Goal: Transaction & Acquisition: Purchase product/service

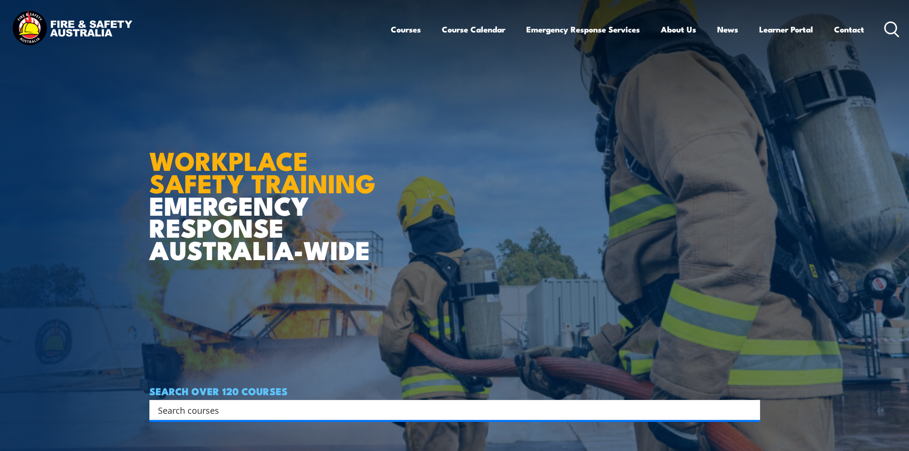
click at [888, 31] on icon at bounding box center [891, 29] width 15 height 16
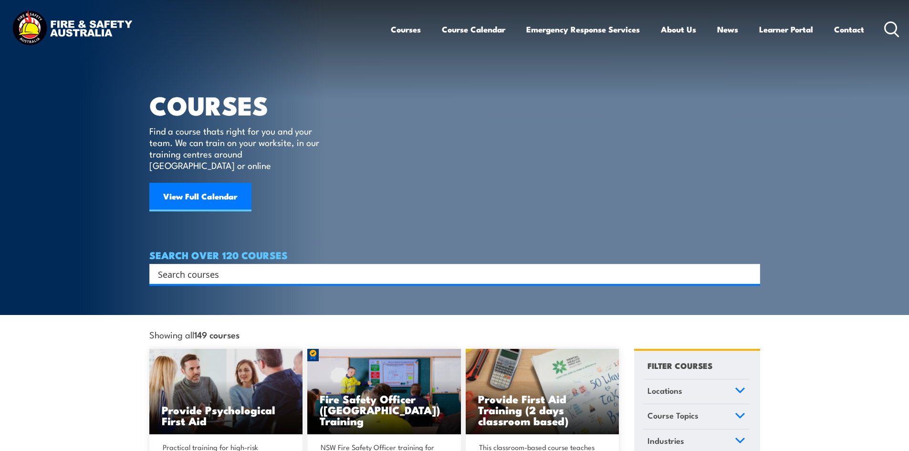
click at [883, 29] on div "Courses Course Calendar Emergency Response Services Services Overview Emergency…" at bounding box center [645, 29] width 509 height 41
click at [889, 28] on icon at bounding box center [891, 29] width 15 height 16
click at [297, 267] on input "Search input" at bounding box center [448, 274] width 581 height 14
type input "PRODUCT"
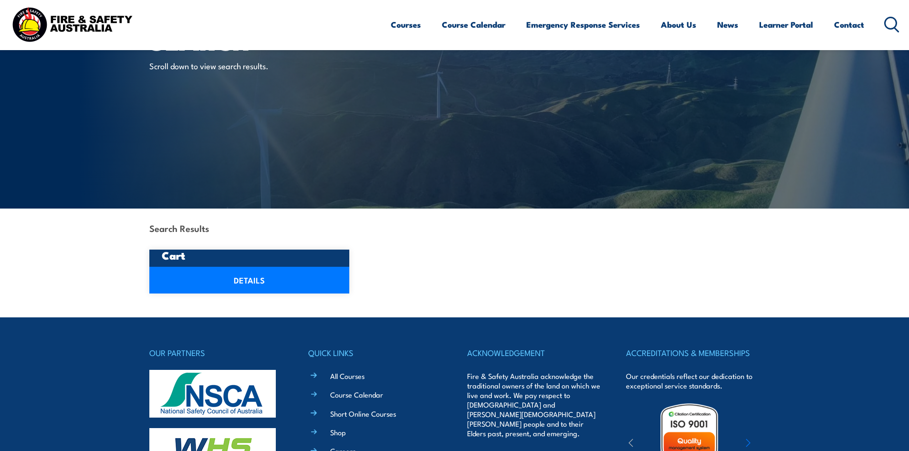
scroll to position [63, 0]
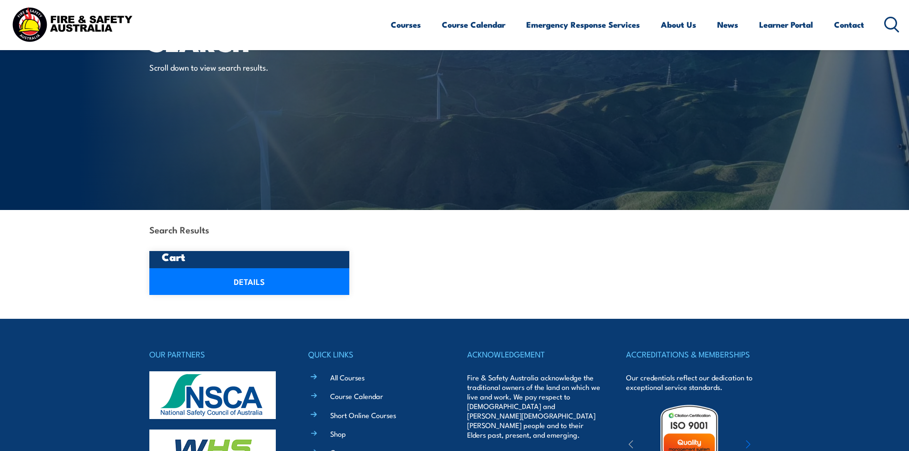
click at [172, 258] on h3 "Cart" at bounding box center [250, 256] width 176 height 11
click at [228, 281] on link "DETAILS" at bounding box center [249, 281] width 200 height 27
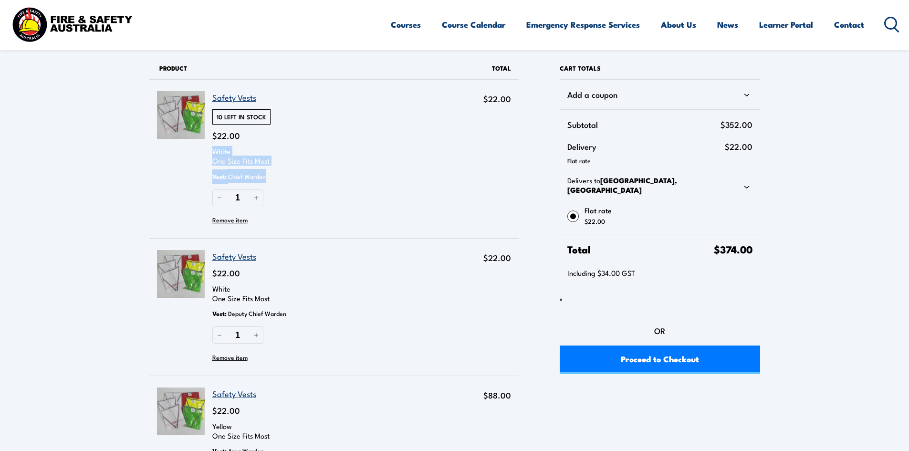
drag, startPoint x: 214, startPoint y: 152, endPoint x: 274, endPoint y: 174, distance: 63.8
click at [274, 174] on div "White One Size Fits Most Vest : Chief Warden" at bounding box center [337, 164] width 251 height 37
copy div "White One Size Fits Most Vest : Chief Warden"
click at [348, 141] on div "Safety Vests 10 left in stock $22.00 White One Size Fits Most Vest : Chief Ward…" at bounding box center [337, 158] width 251 height 135
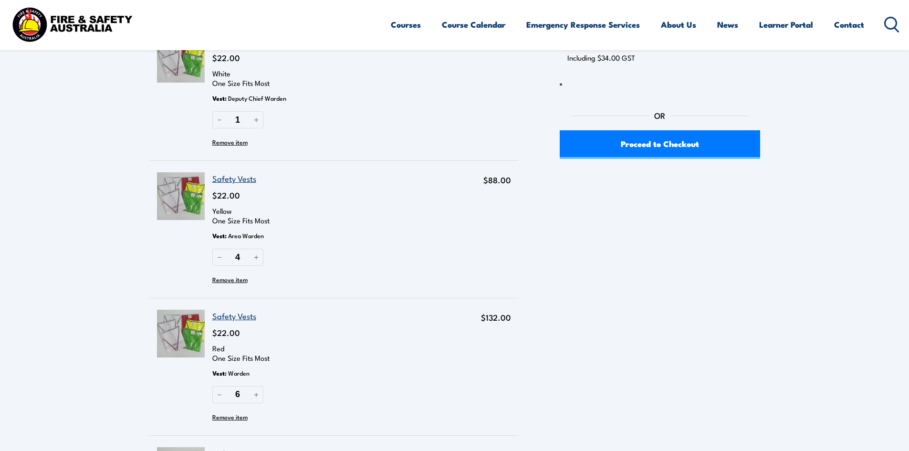
scroll to position [215, 0]
